Goal: Task Accomplishment & Management: Use online tool/utility

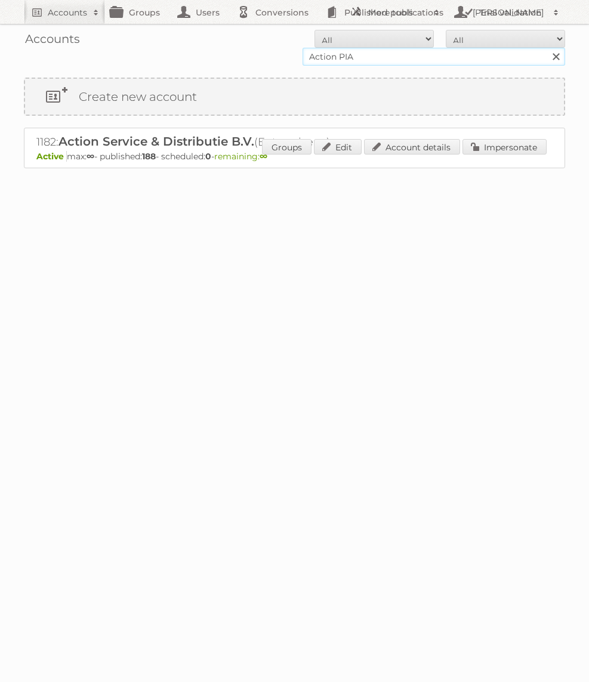
click at [389, 50] on input "Action PIA" at bounding box center [434, 57] width 263 height 18
type input "norwex"
click at [547, 48] on input "Search" at bounding box center [556, 57] width 18 height 18
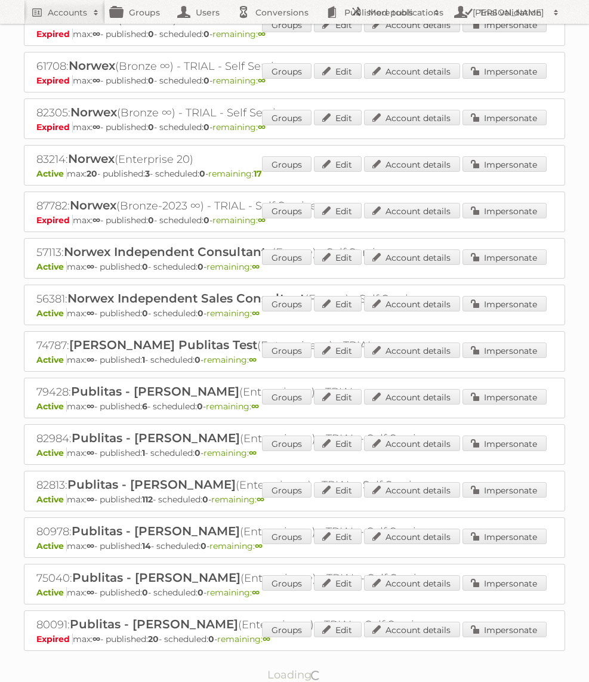
scroll to position [679, 0]
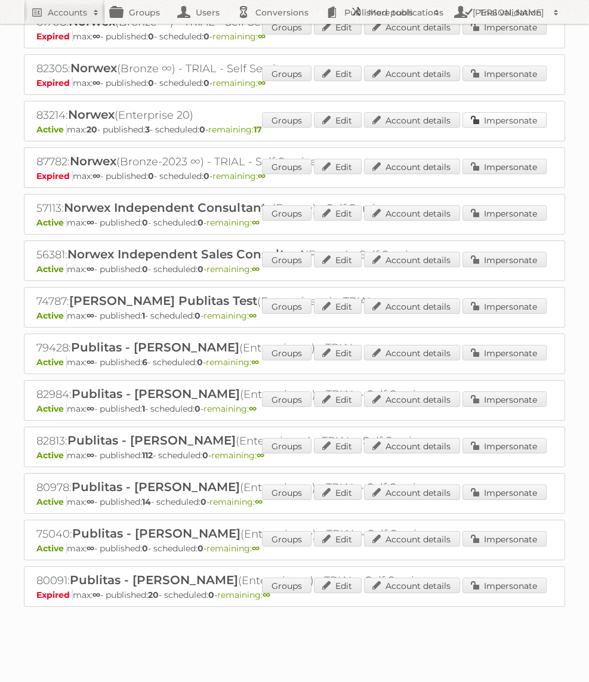
click at [499, 114] on link "Impersonate" at bounding box center [505, 120] width 84 height 16
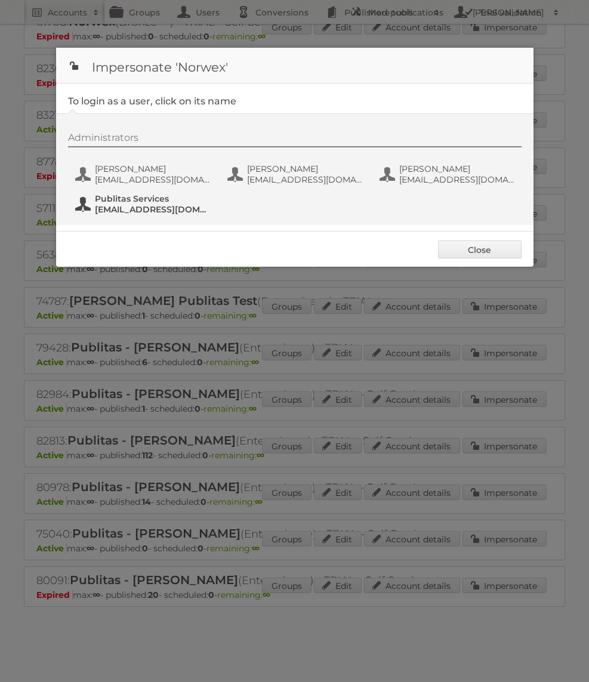
click at [175, 201] on span "Publitas Services" at bounding box center [153, 198] width 116 height 11
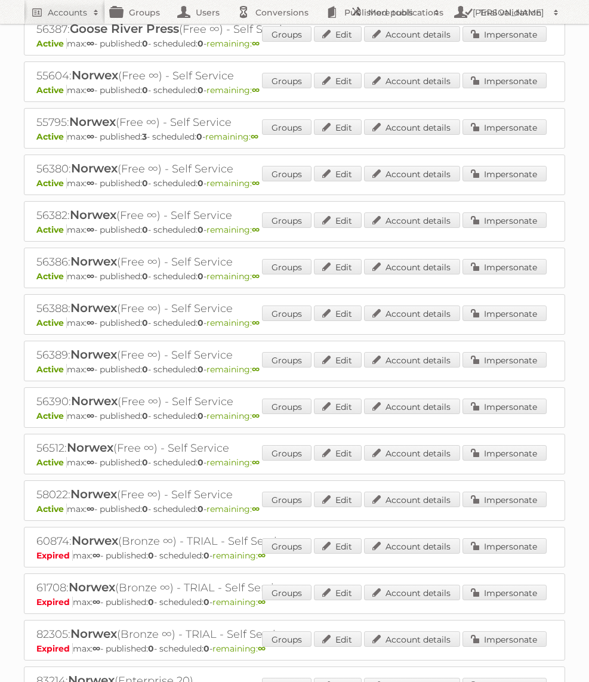
scroll to position [0, 0]
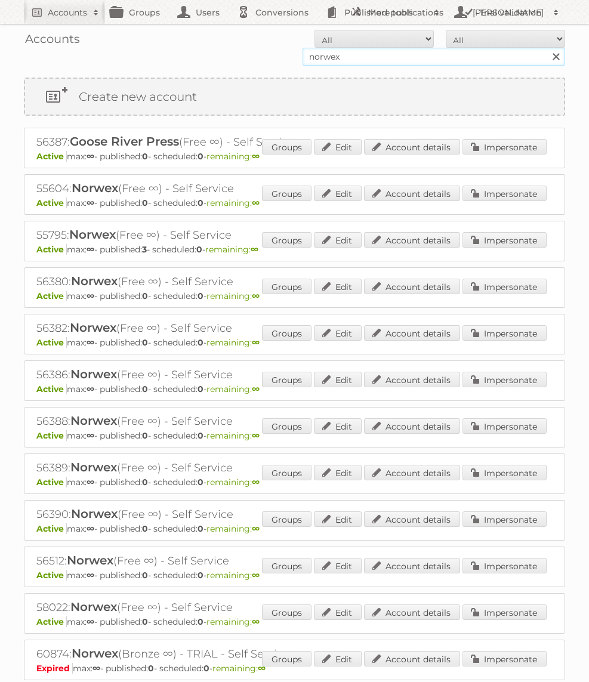
click at [406, 63] on input "norwex" at bounding box center [434, 57] width 263 height 18
type input "Praxis"
click at [547, 48] on input "Search" at bounding box center [556, 57] width 18 height 18
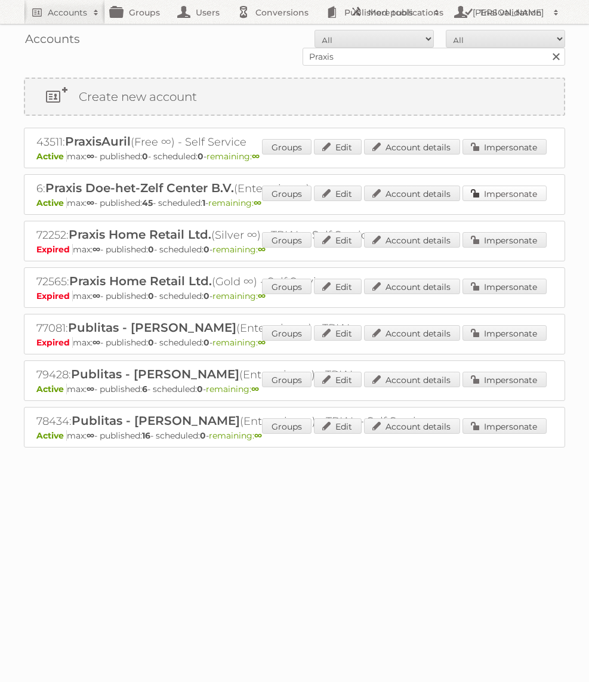
click at [503, 194] on link "Impersonate" at bounding box center [505, 194] width 84 height 16
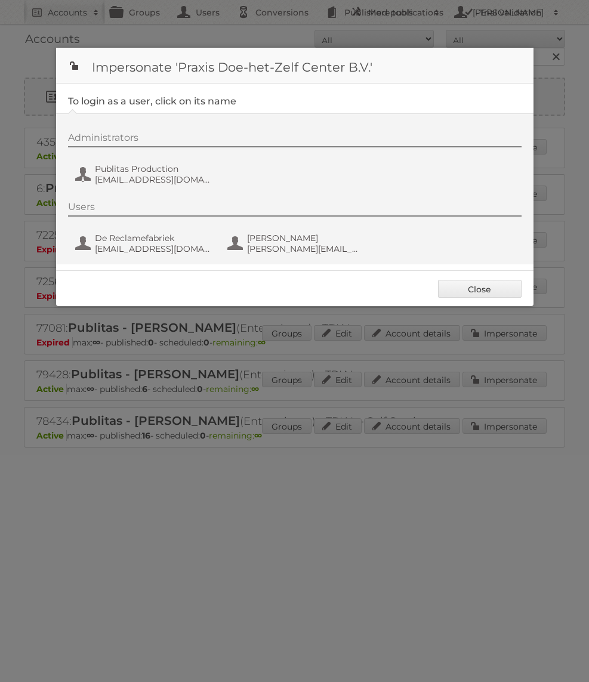
click at [140, 141] on div "Administrators" at bounding box center [295, 140] width 454 height 16
click at [140, 179] on span "fs+praxis@publitas.com" at bounding box center [153, 179] width 116 height 11
